Goal: Task Accomplishment & Management: Manage account settings

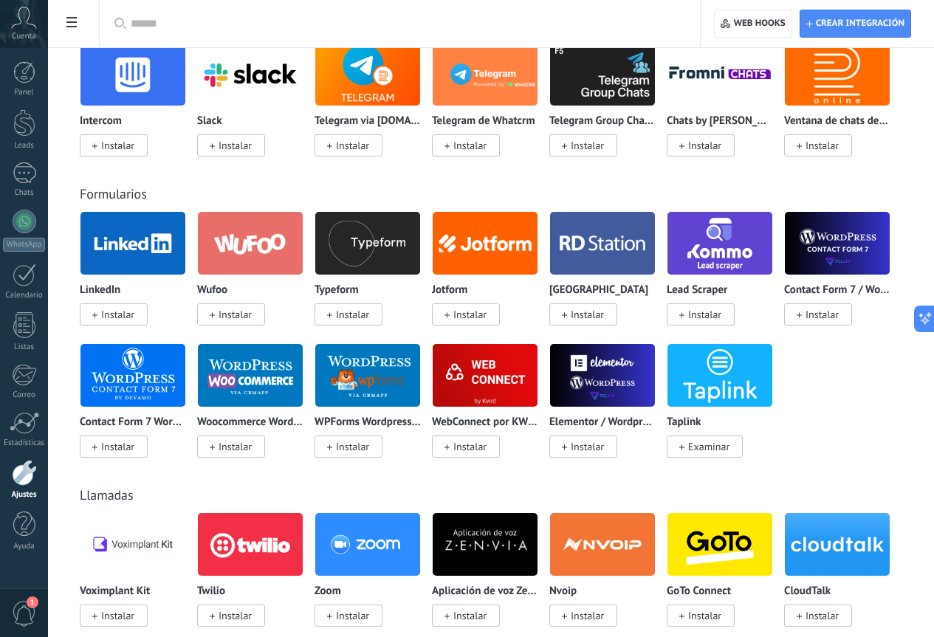
scroll to position [222, 0]
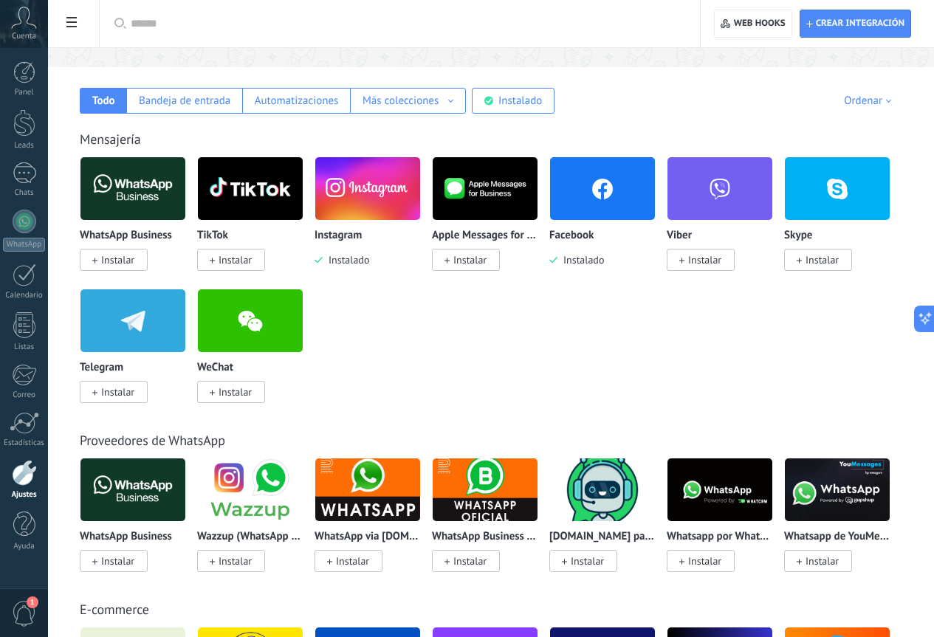
click at [655, 206] on img at bounding box center [602, 189] width 105 height 72
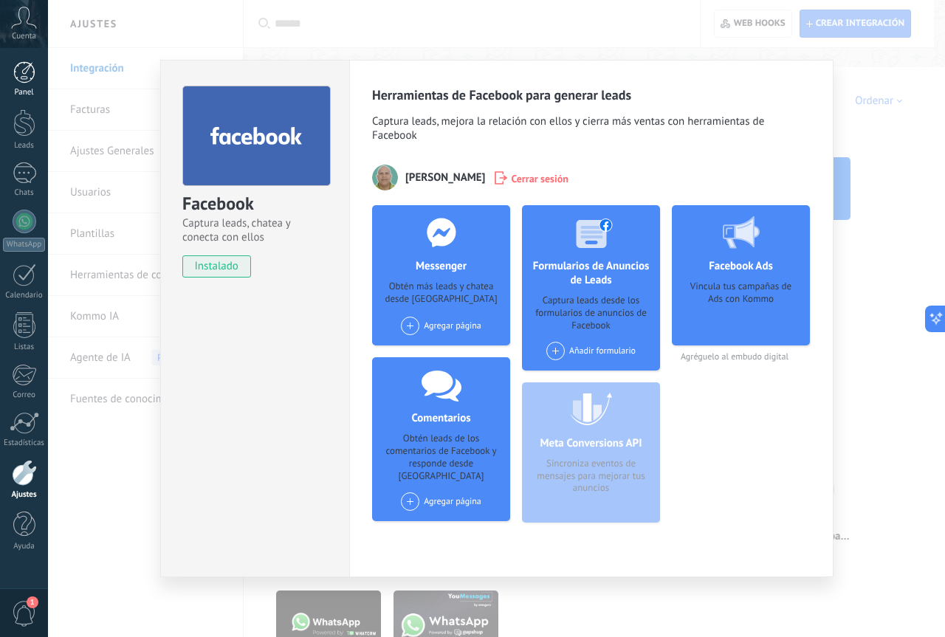
click at [22, 82] on div at bounding box center [24, 72] width 22 height 22
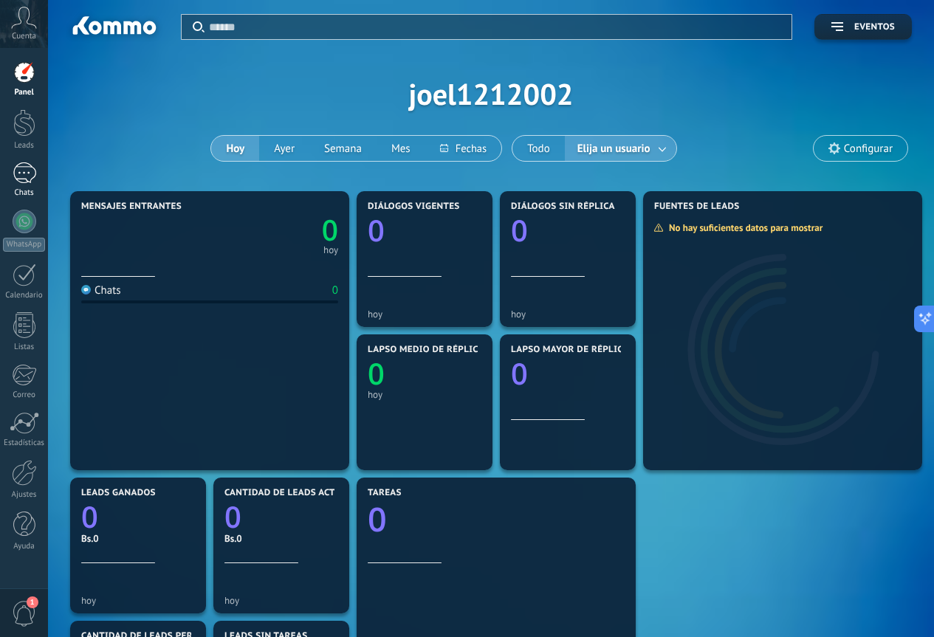
click at [29, 177] on div at bounding box center [25, 172] width 24 height 21
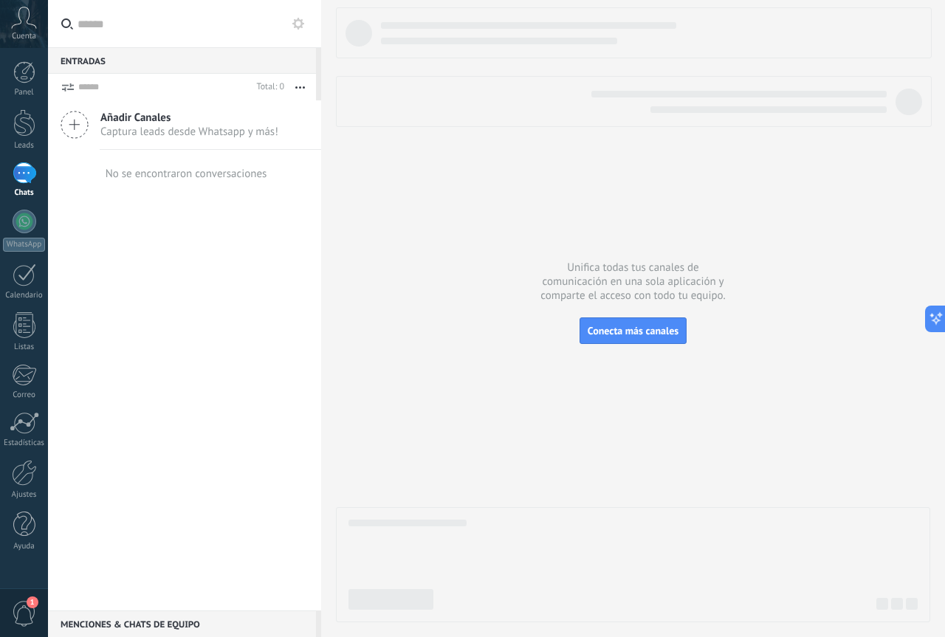
click at [24, 607] on span "1" at bounding box center [24, 614] width 25 height 26
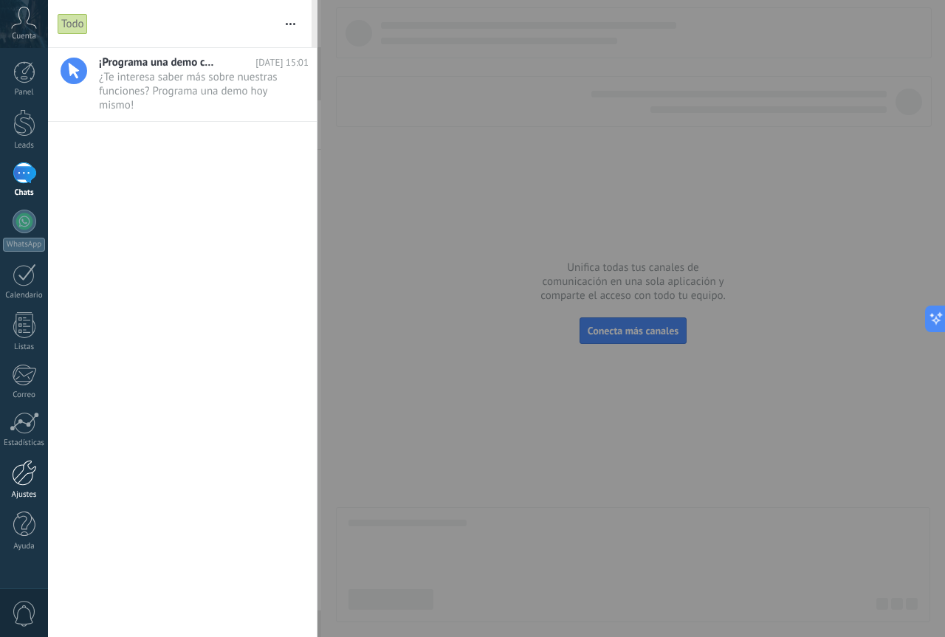
click at [22, 492] on div "Ajustes" at bounding box center [24, 495] width 43 height 10
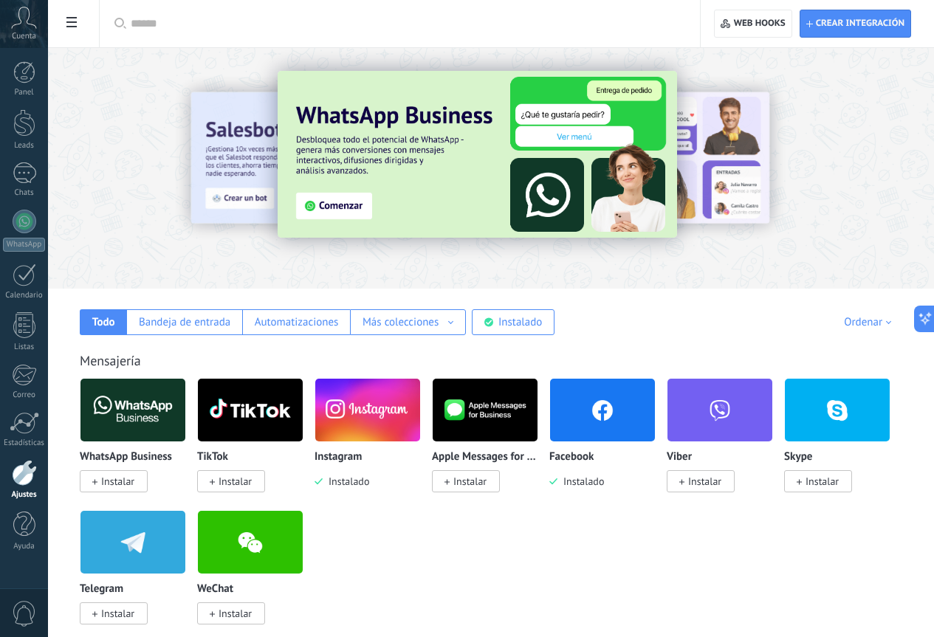
click at [604, 481] on span "Instalado" at bounding box center [580, 481] width 47 height 13
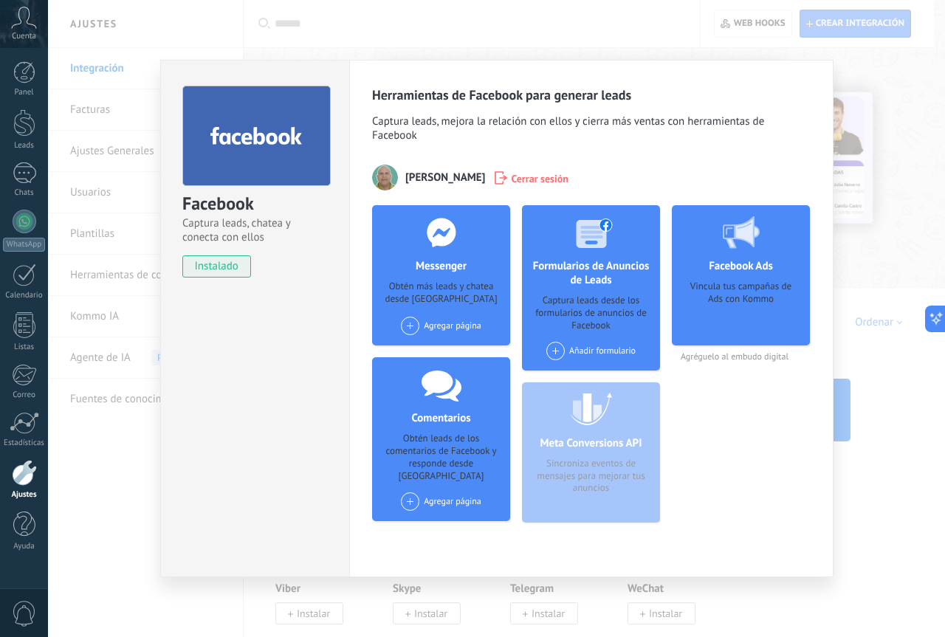
click at [465, 327] on div "Agregar página" at bounding box center [441, 326] width 80 height 18
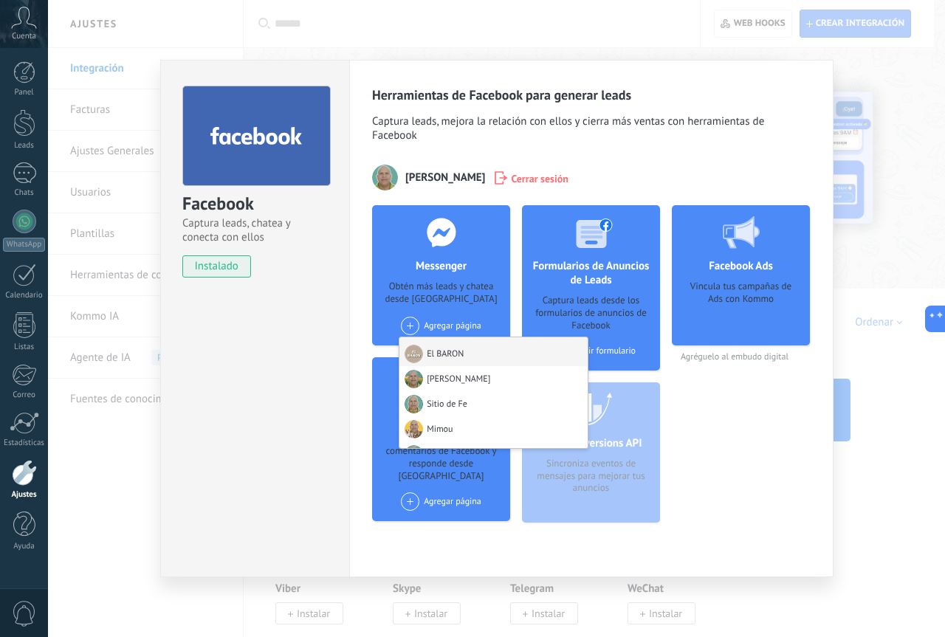
click at [460, 357] on div "El BARON" at bounding box center [493, 351] width 188 height 29
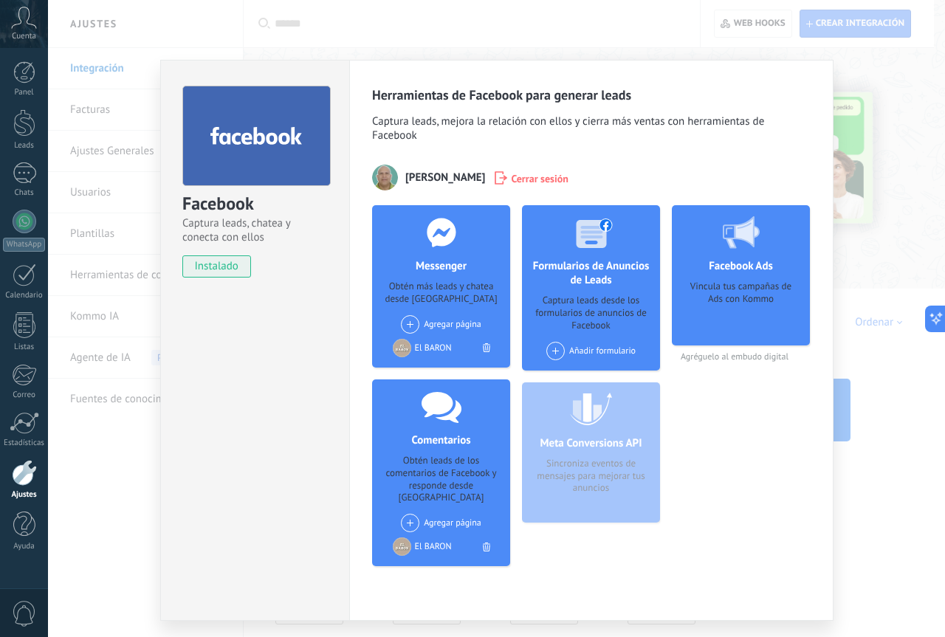
click at [454, 321] on div "Agregar página [PERSON_NAME] Sitio de [PERSON_NAME] La Clave Del Juego Enlace M…" at bounding box center [441, 324] width 80 height 18
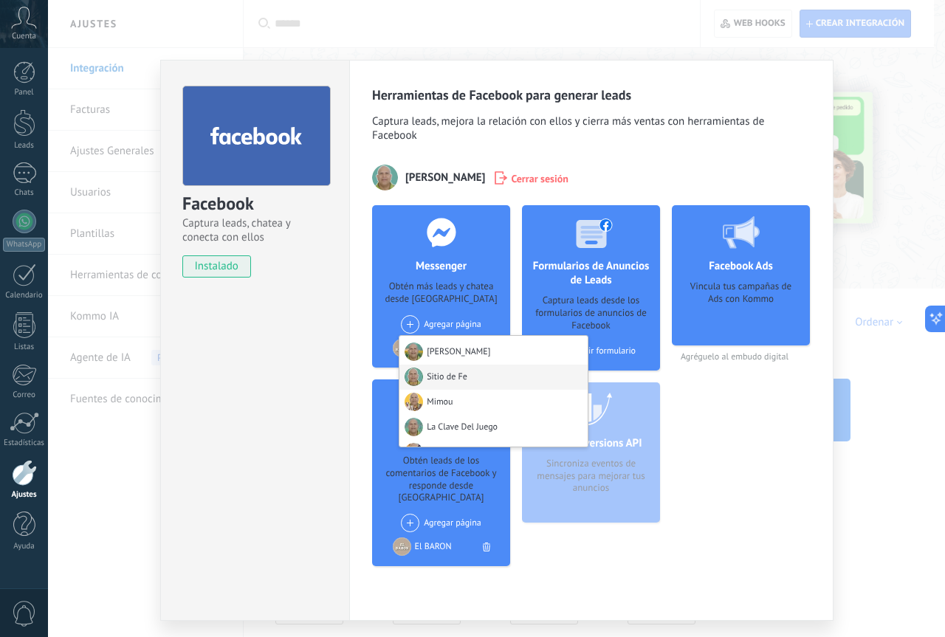
click at [447, 376] on div "Sitio de Fe" at bounding box center [493, 377] width 188 height 25
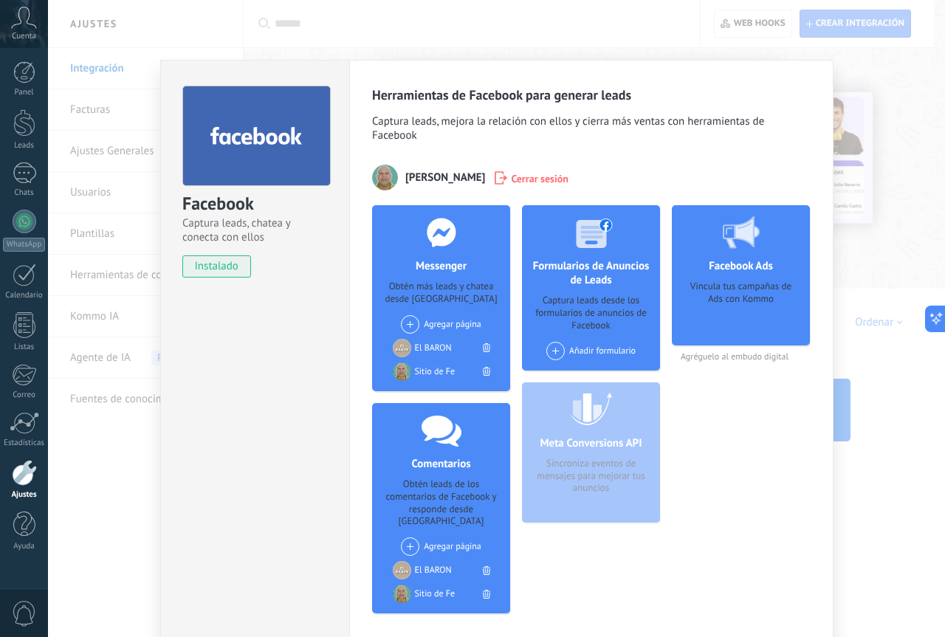
click at [433, 322] on div "Agregar página [PERSON_NAME] Mimou La Clave Del Juego Enlace Musical X De todo …" at bounding box center [441, 324] width 80 height 18
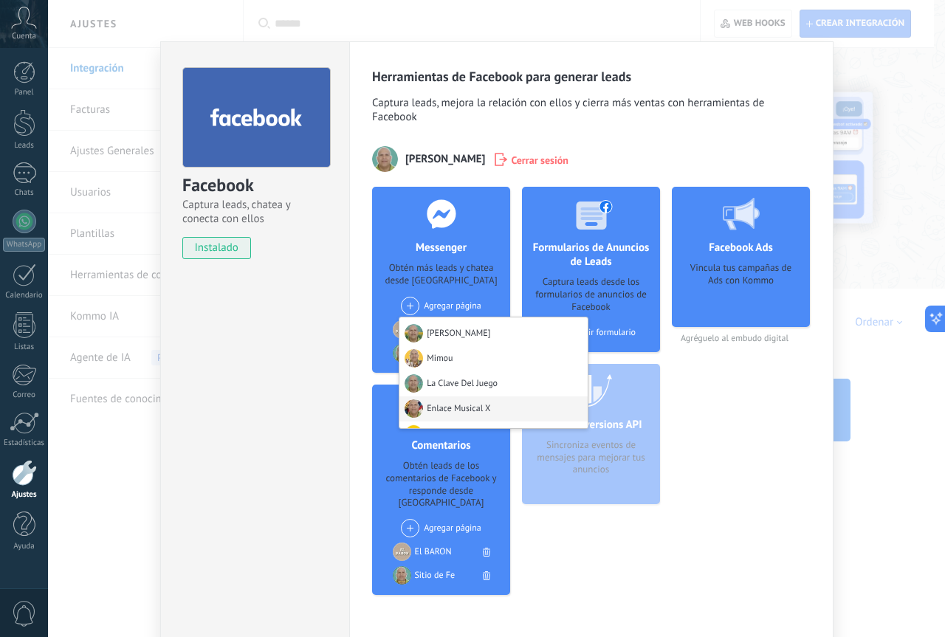
scroll to position [97, 0]
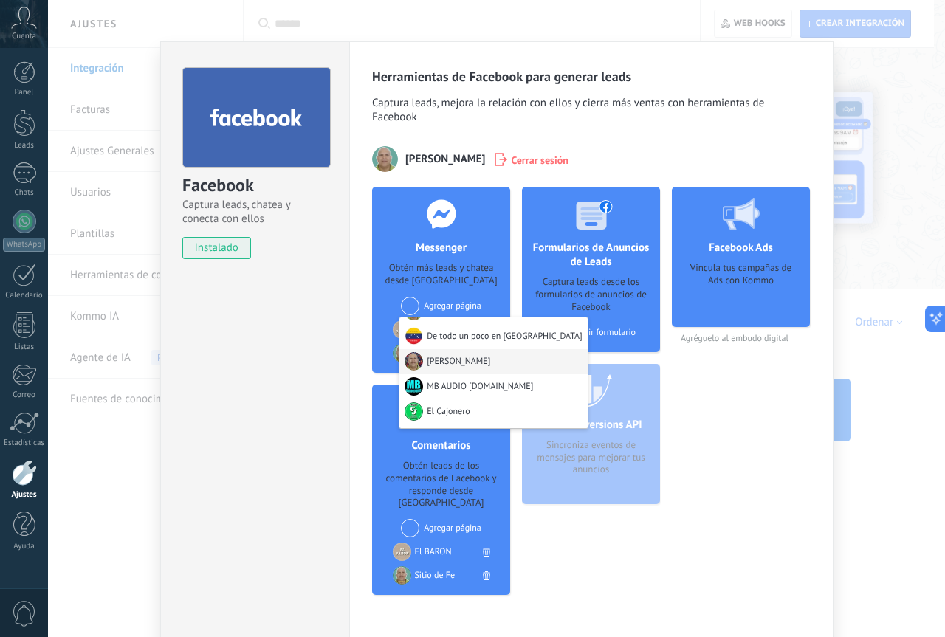
click at [447, 361] on div "[PERSON_NAME]" at bounding box center [493, 361] width 188 height 25
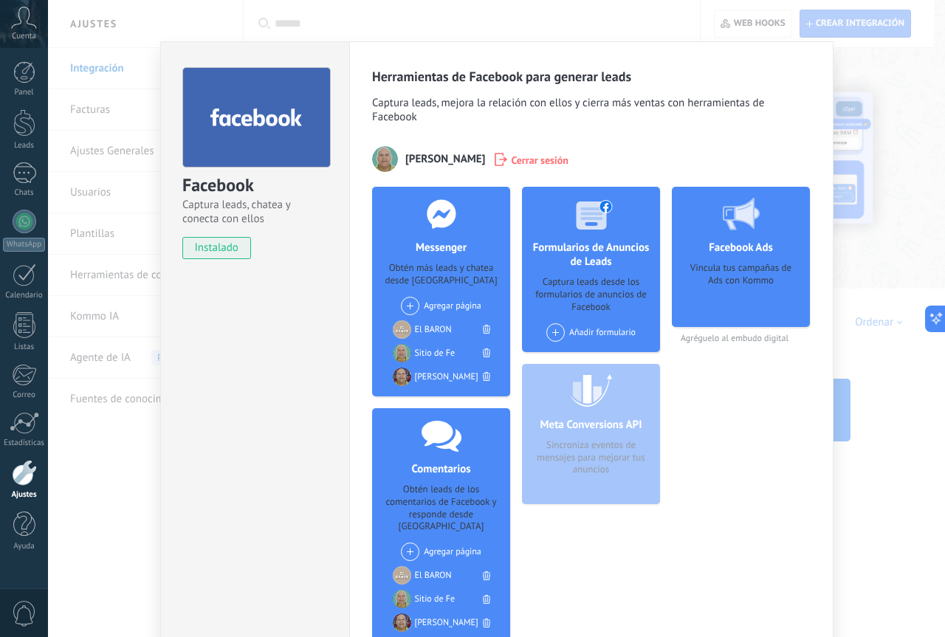
scroll to position [66, 0]
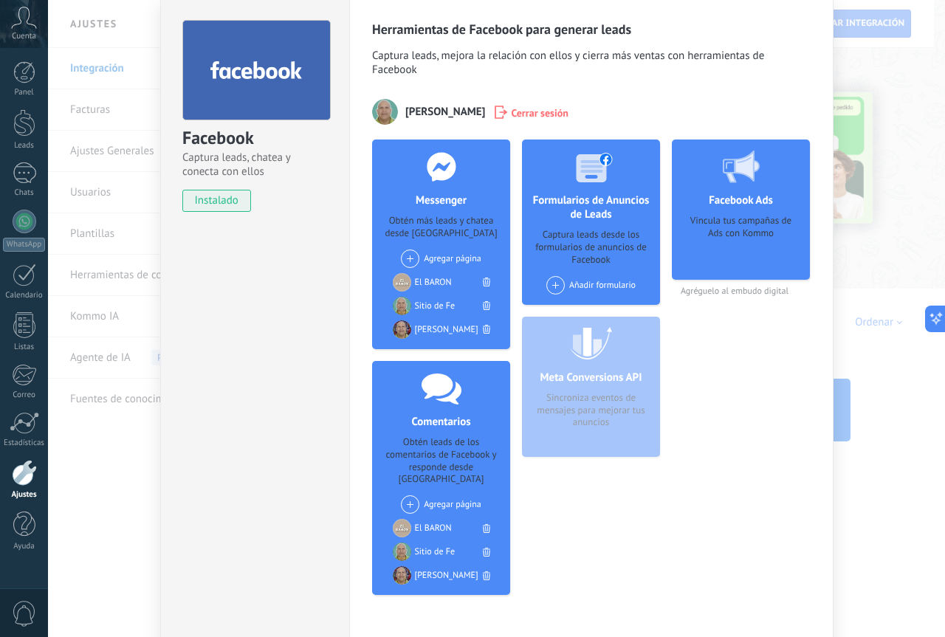
click at [434, 206] on h4 "Messenger" at bounding box center [441, 200] width 58 height 14
click at [437, 185] on div at bounding box center [441, 167] width 146 height 54
click at [27, 120] on div at bounding box center [24, 122] width 22 height 27
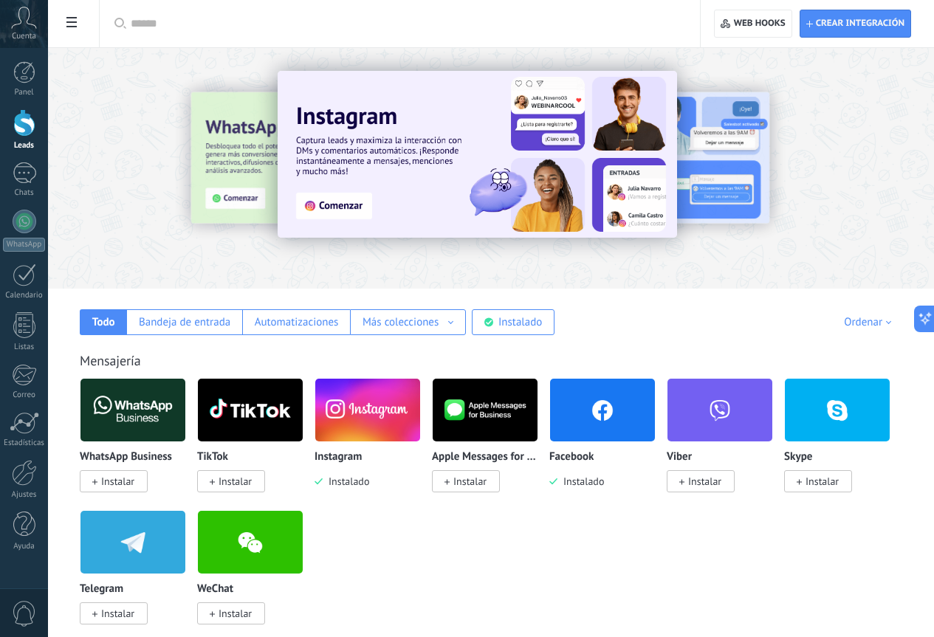
click at [14, 114] on div at bounding box center [24, 122] width 22 height 27
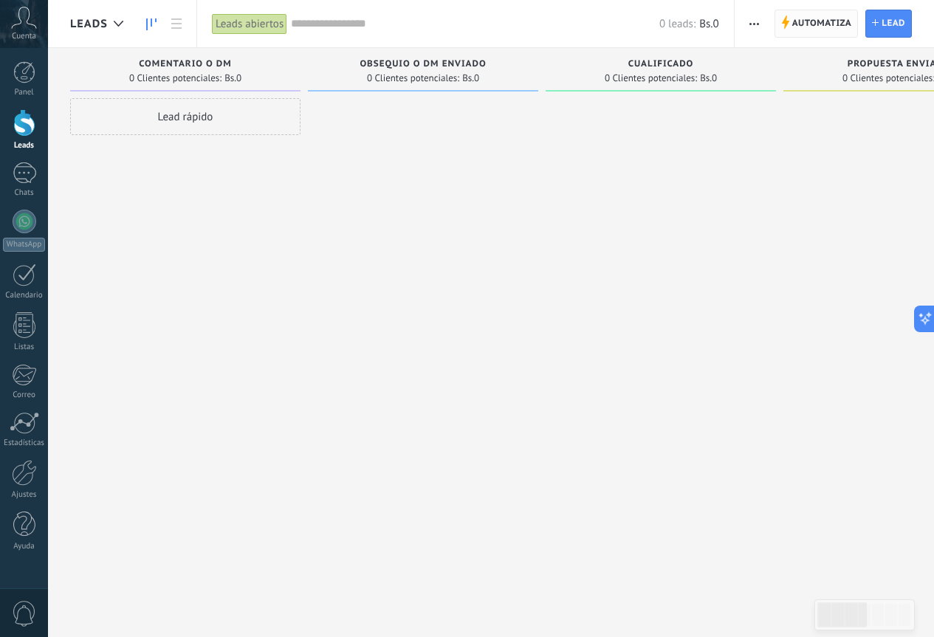
click at [821, 19] on span "Automatiza" at bounding box center [822, 23] width 60 height 27
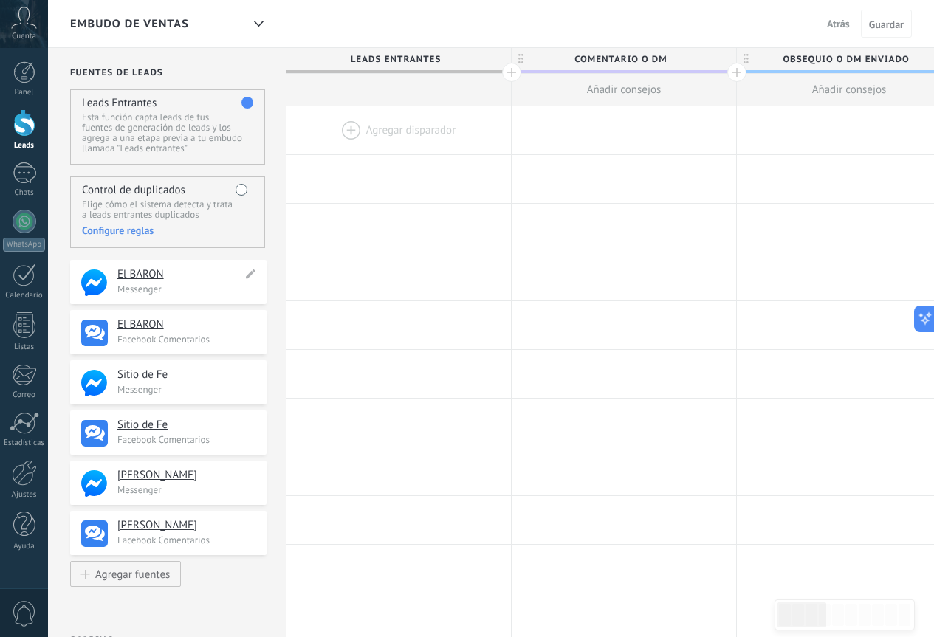
click at [148, 278] on h4 "El BARON" at bounding box center [179, 274] width 125 height 15
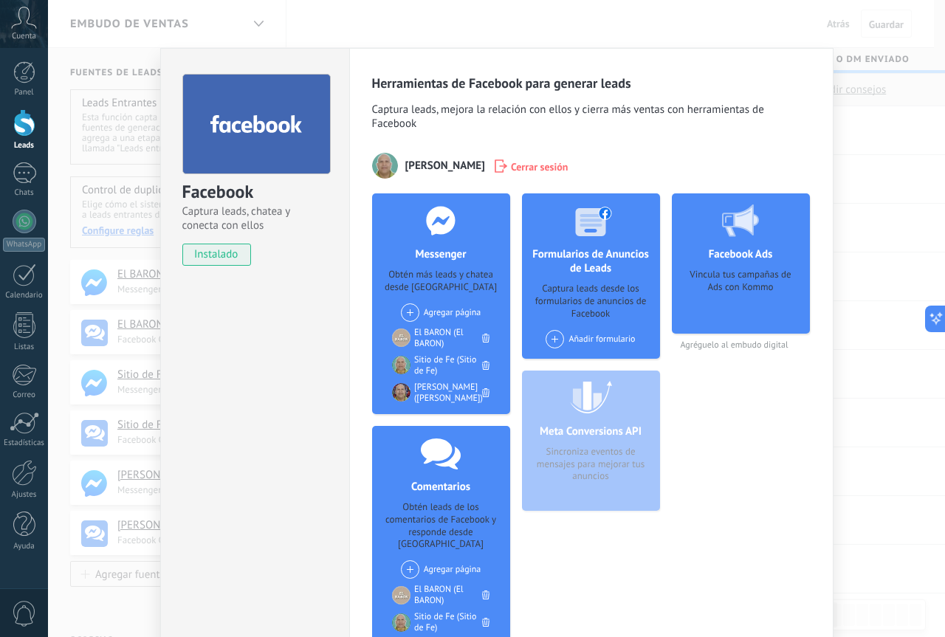
click at [25, 121] on div at bounding box center [24, 122] width 22 height 27
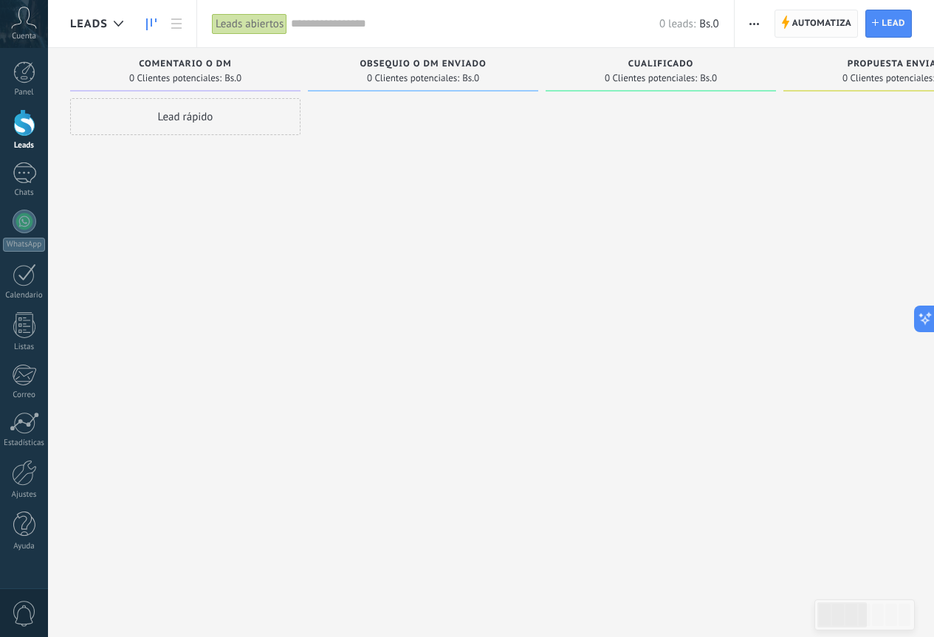
click at [818, 29] on span "Automatiza" at bounding box center [822, 23] width 60 height 27
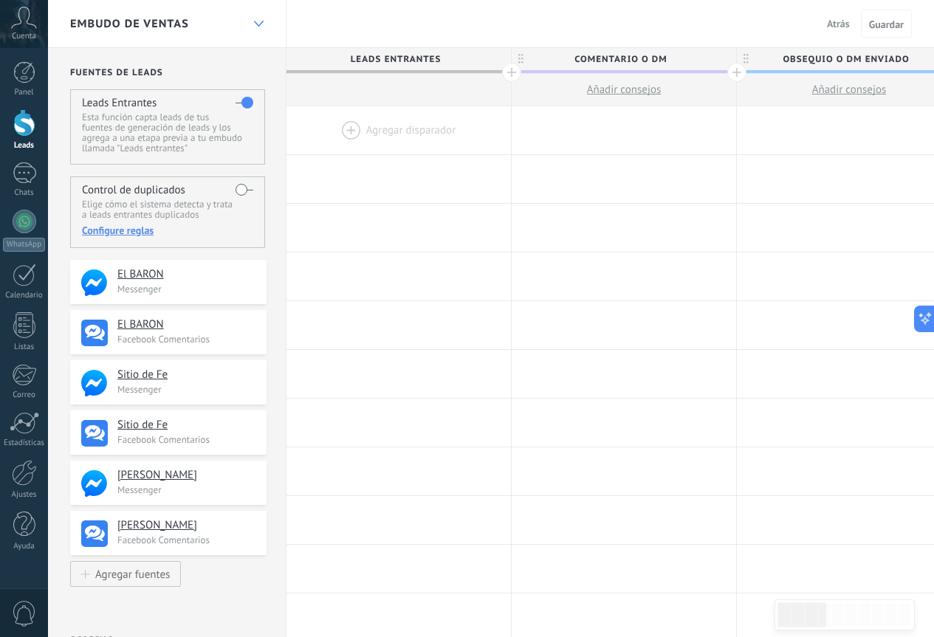
click at [253, 17] on div at bounding box center [258, 24] width 25 height 29
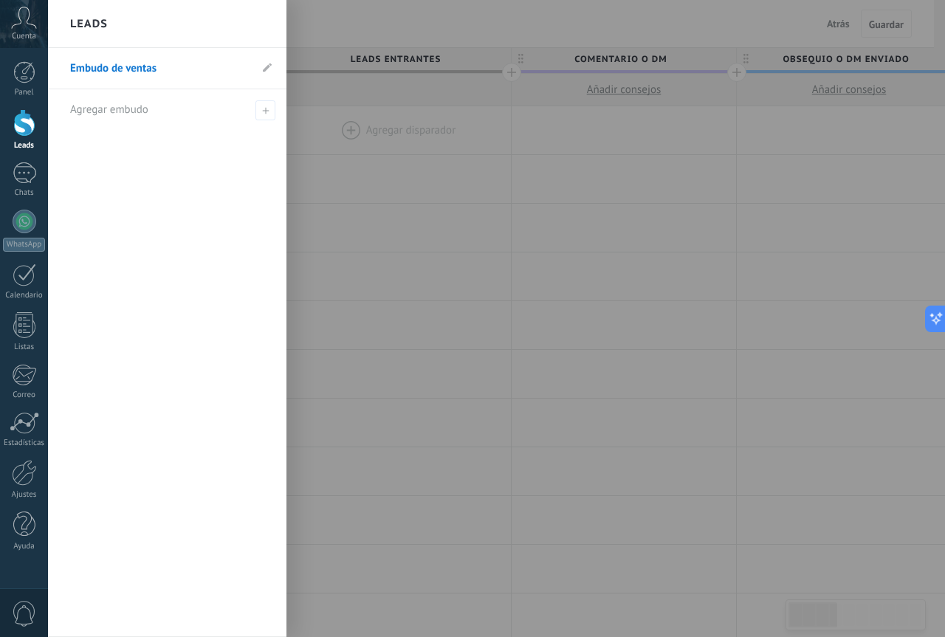
click at [340, 35] on div at bounding box center [520, 318] width 945 height 637
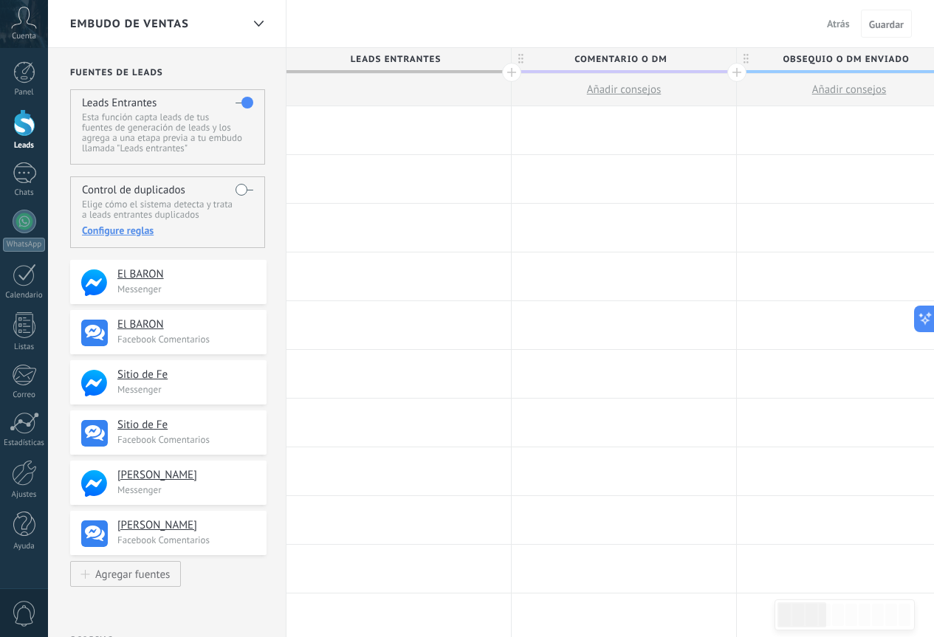
scroll to position [443, 0]
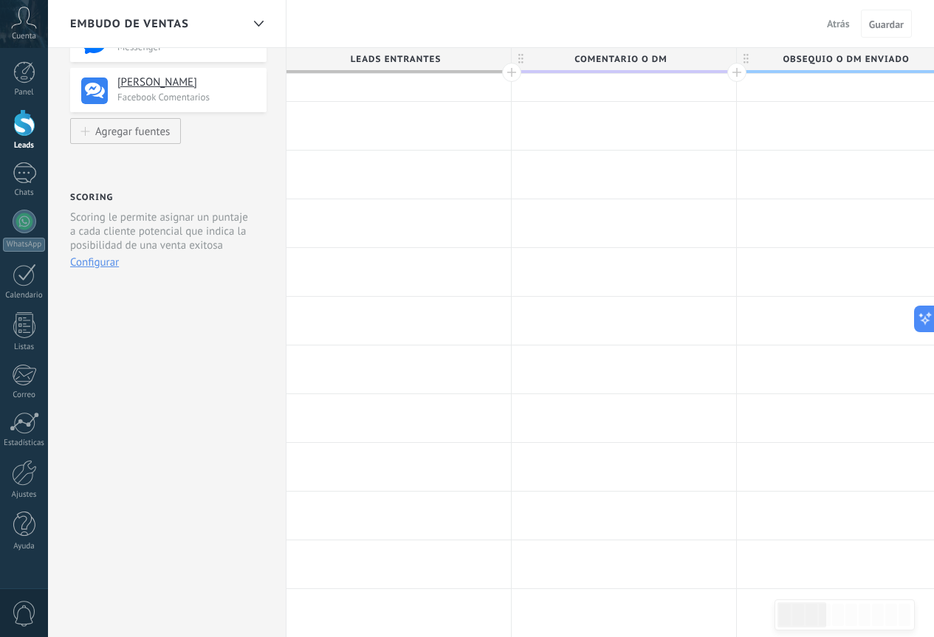
click at [833, 19] on span "Atrás" at bounding box center [838, 23] width 23 height 13
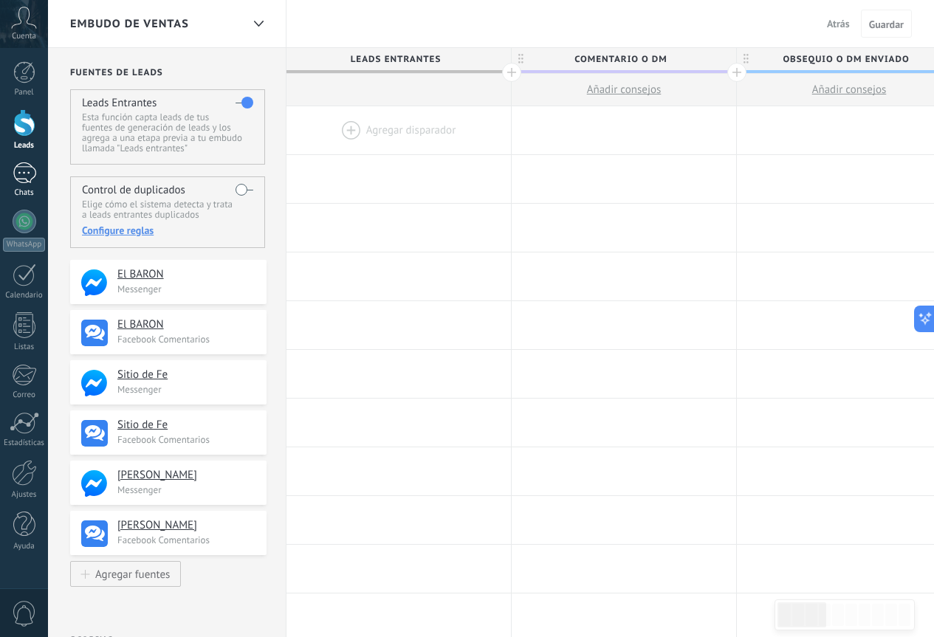
click at [24, 183] on div at bounding box center [25, 172] width 24 height 21
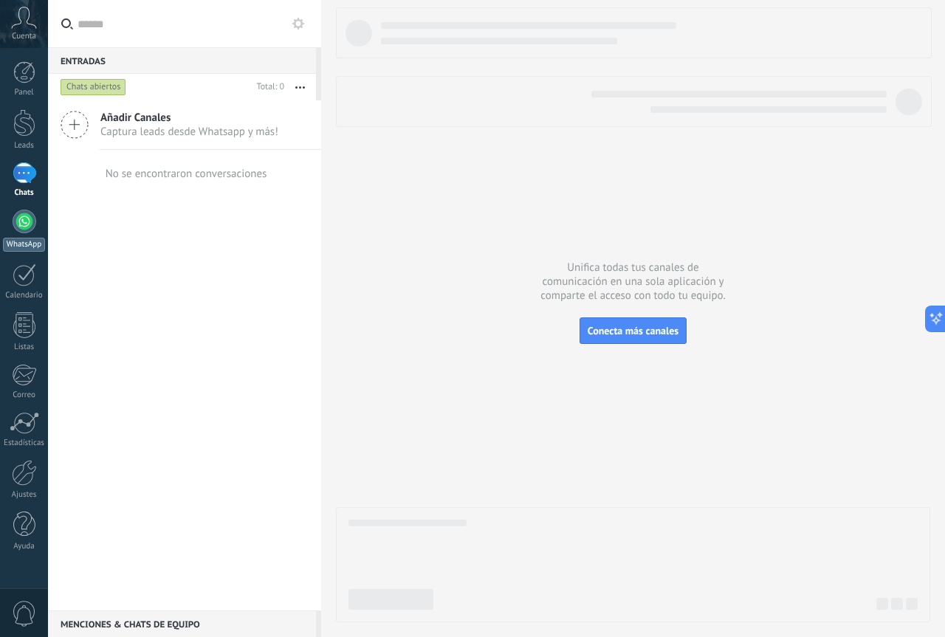
click at [18, 238] on div "WhatsApp" at bounding box center [24, 245] width 42 height 14
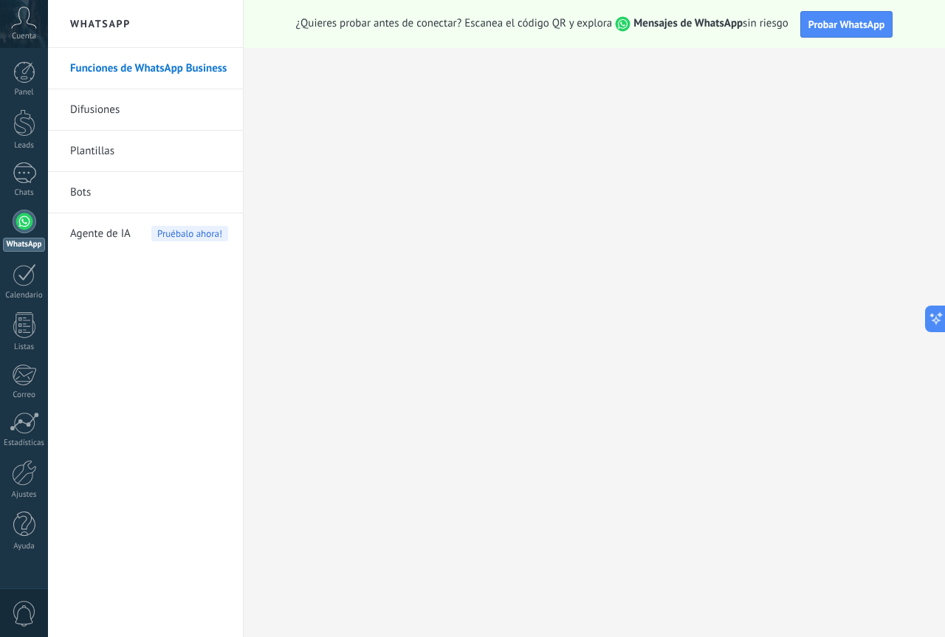
click at [176, 70] on link "Funciones de WhatsApp Business" at bounding box center [149, 68] width 158 height 41
